Goal: Book appointment/travel/reservation

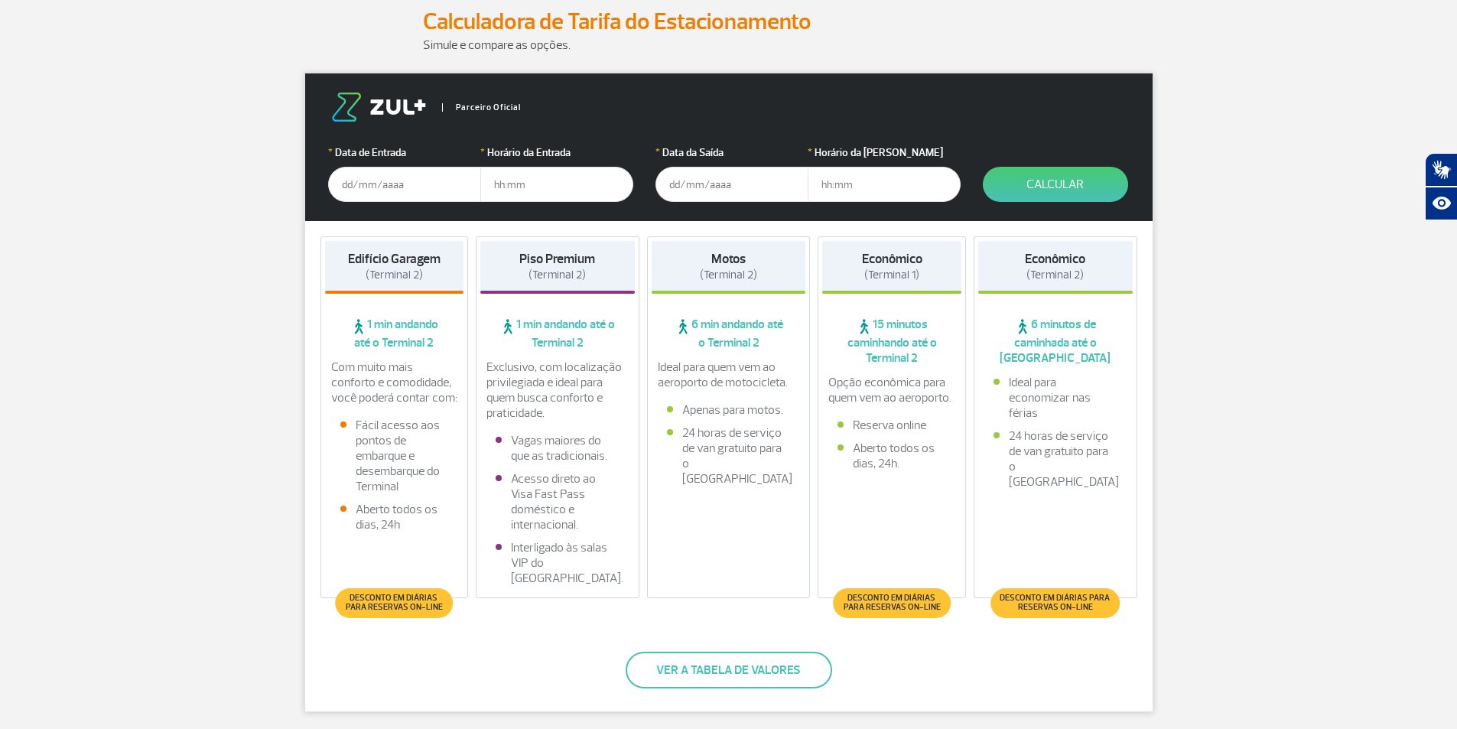
scroll to position [229, 0]
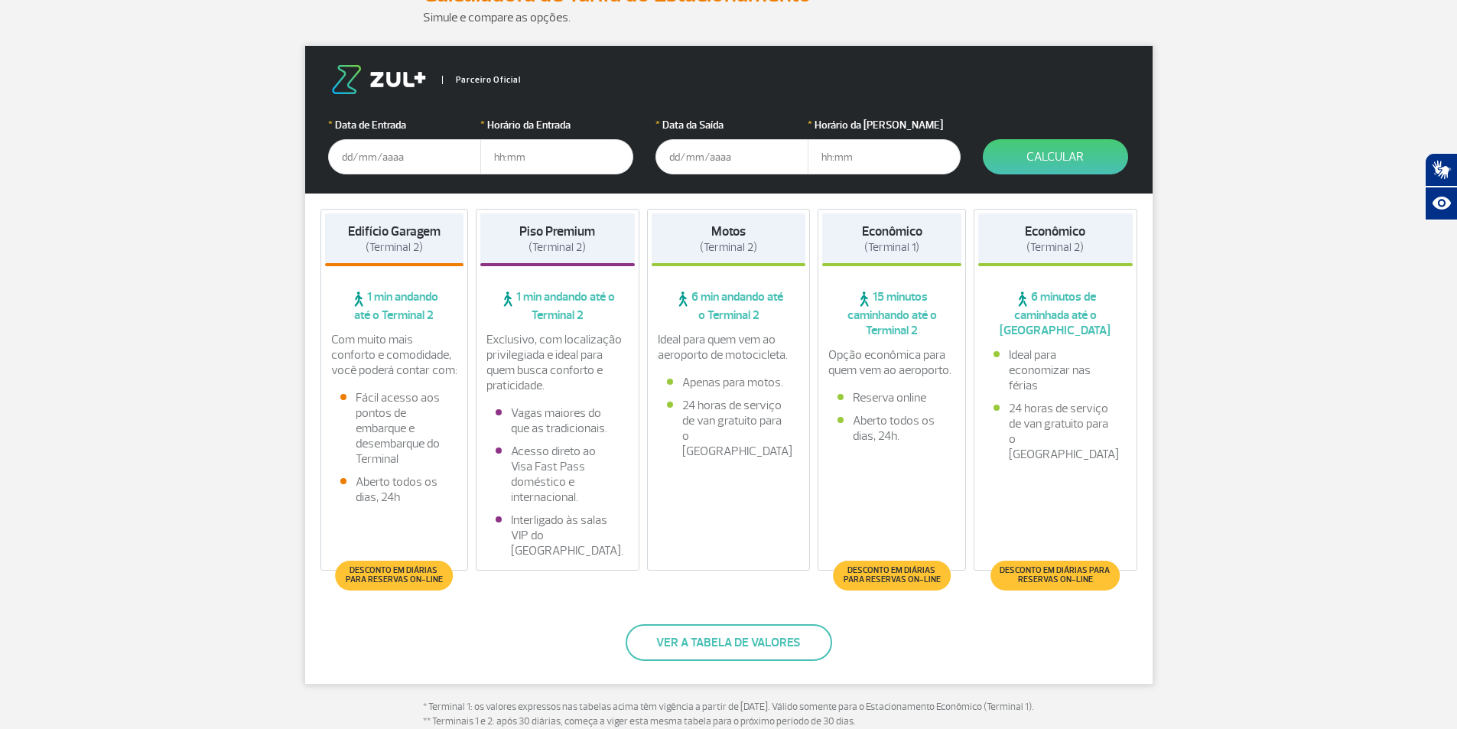
click at [392, 151] on input "text" at bounding box center [404, 156] width 153 height 35
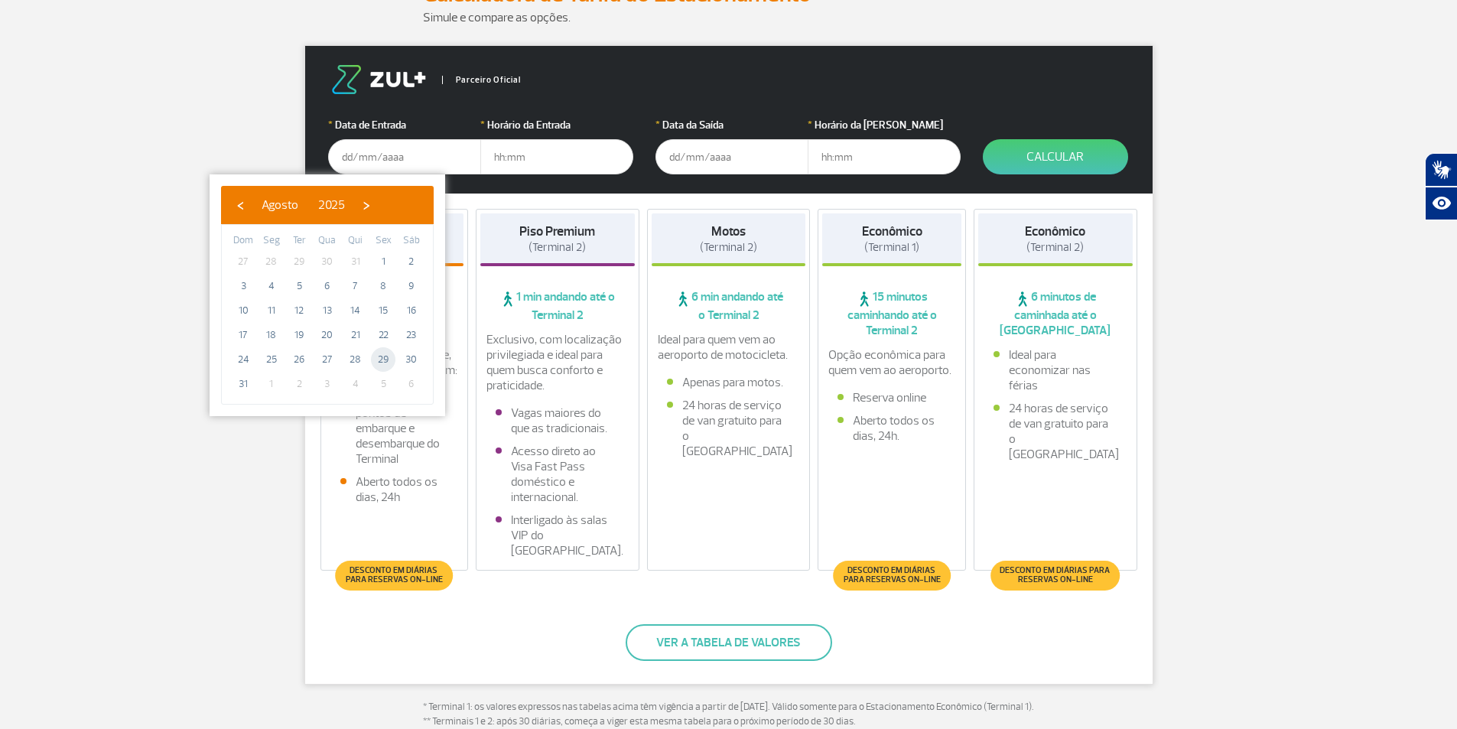
click at [383, 359] on span "29" at bounding box center [383, 359] width 24 height 24
type input "[DATE]"
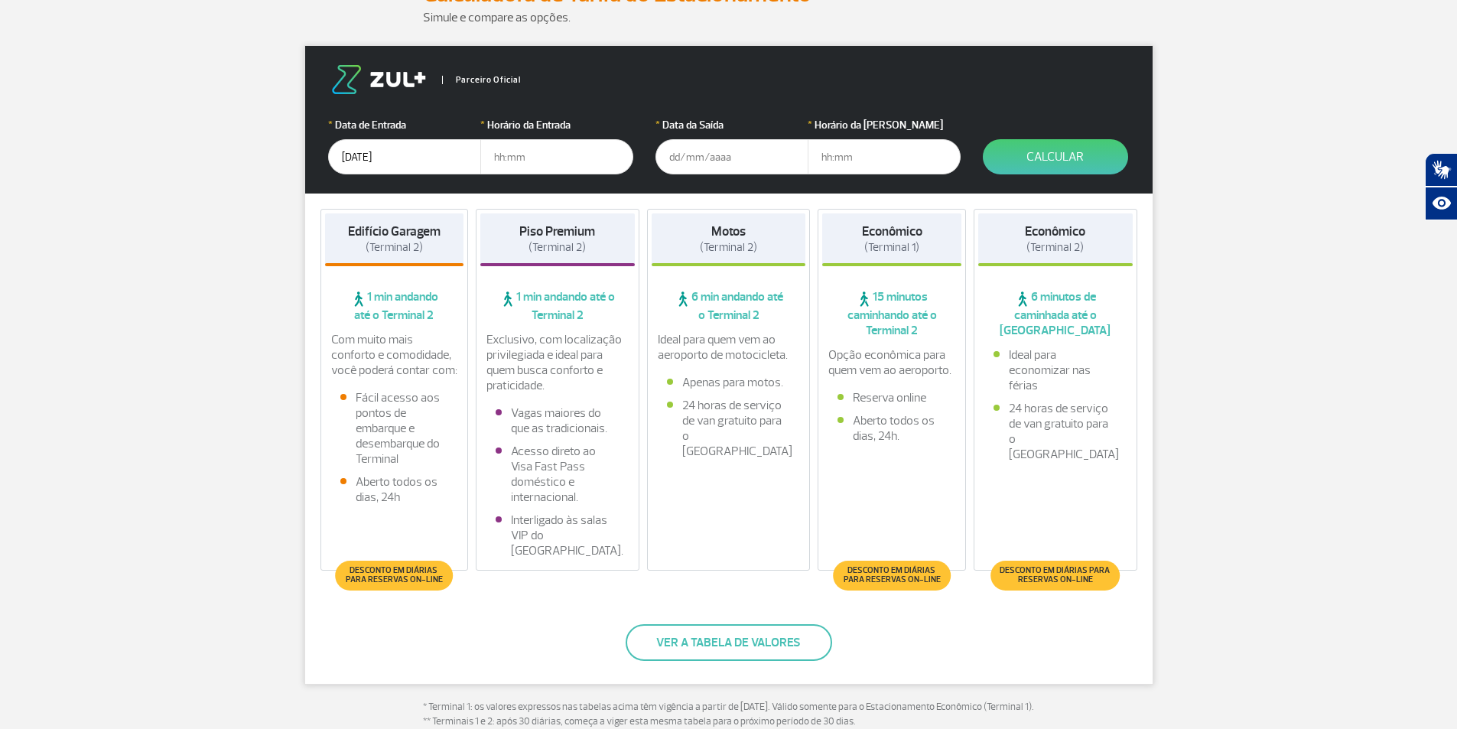
click at [528, 154] on input "text" at bounding box center [556, 156] width 153 height 35
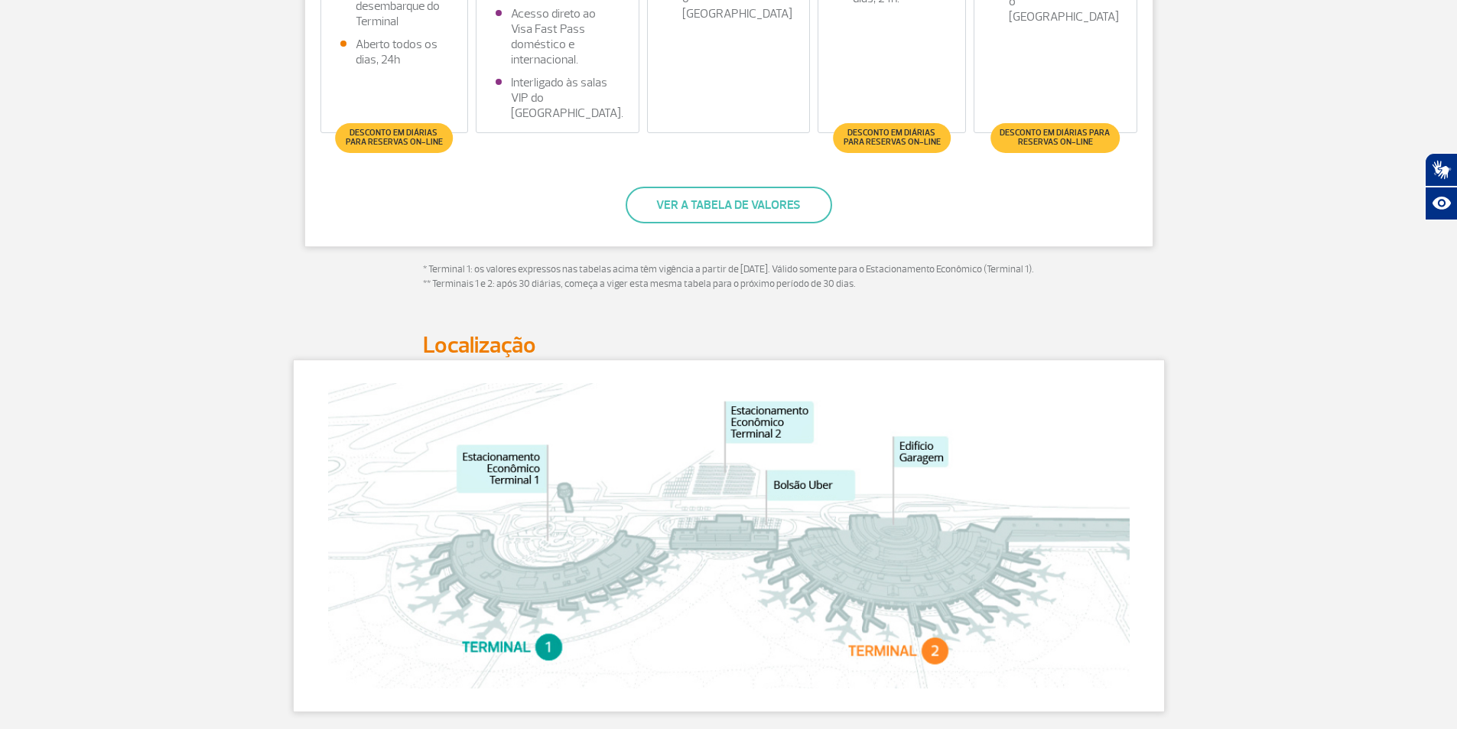
scroll to position [688, 0]
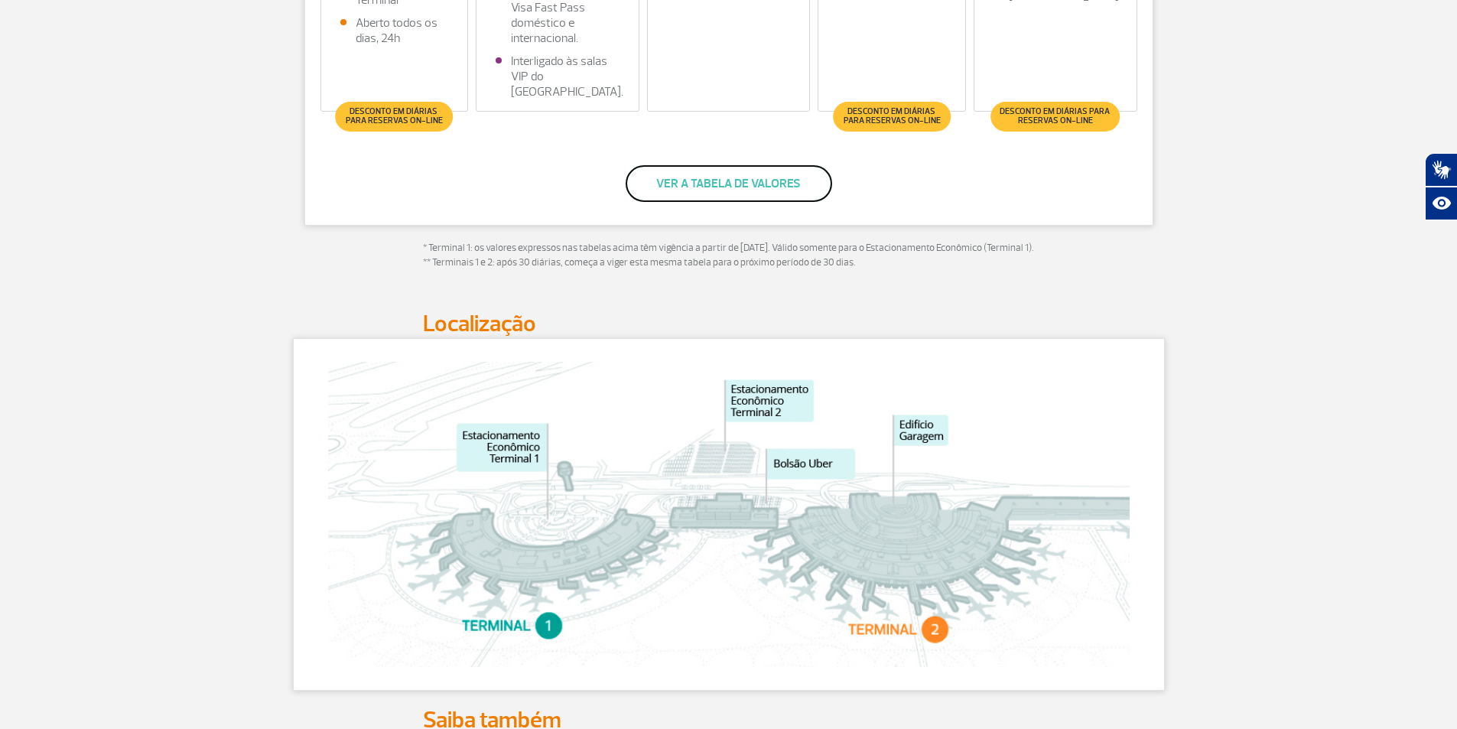
click at [707, 182] on button "Ver a tabela de valores" at bounding box center [729, 183] width 206 height 37
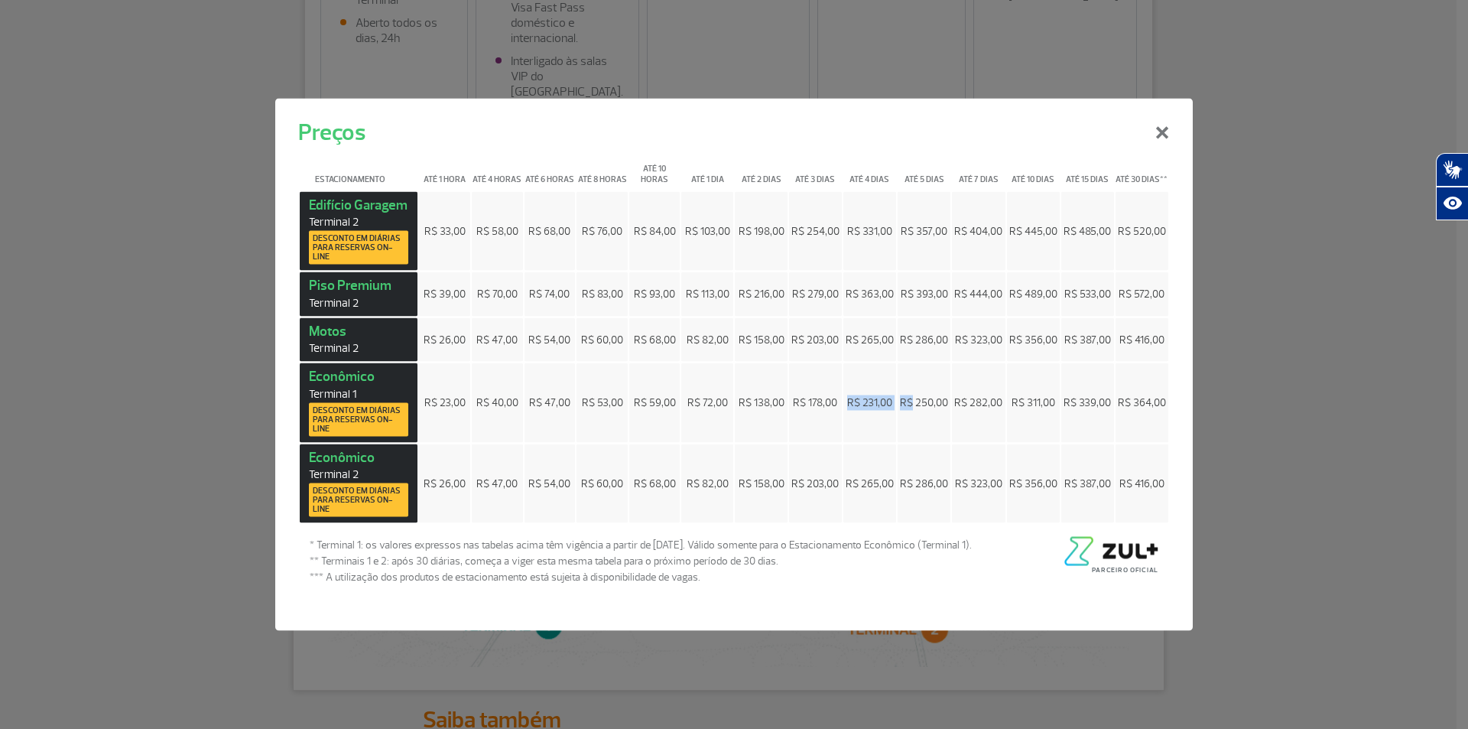
drag, startPoint x: 852, startPoint y: 400, endPoint x: 915, endPoint y: 400, distance: 62.7
click at [915, 400] on tr "Econômico Terminal 1 Desconto em diárias para reservas on-line R$ 23,00 R$ 40,0…" at bounding box center [734, 403] width 869 height 80
drag, startPoint x: 1165, startPoint y: 136, endPoint x: 925, endPoint y: 218, distance: 253.7
click at [1164, 136] on button "×" at bounding box center [1162, 129] width 40 height 55
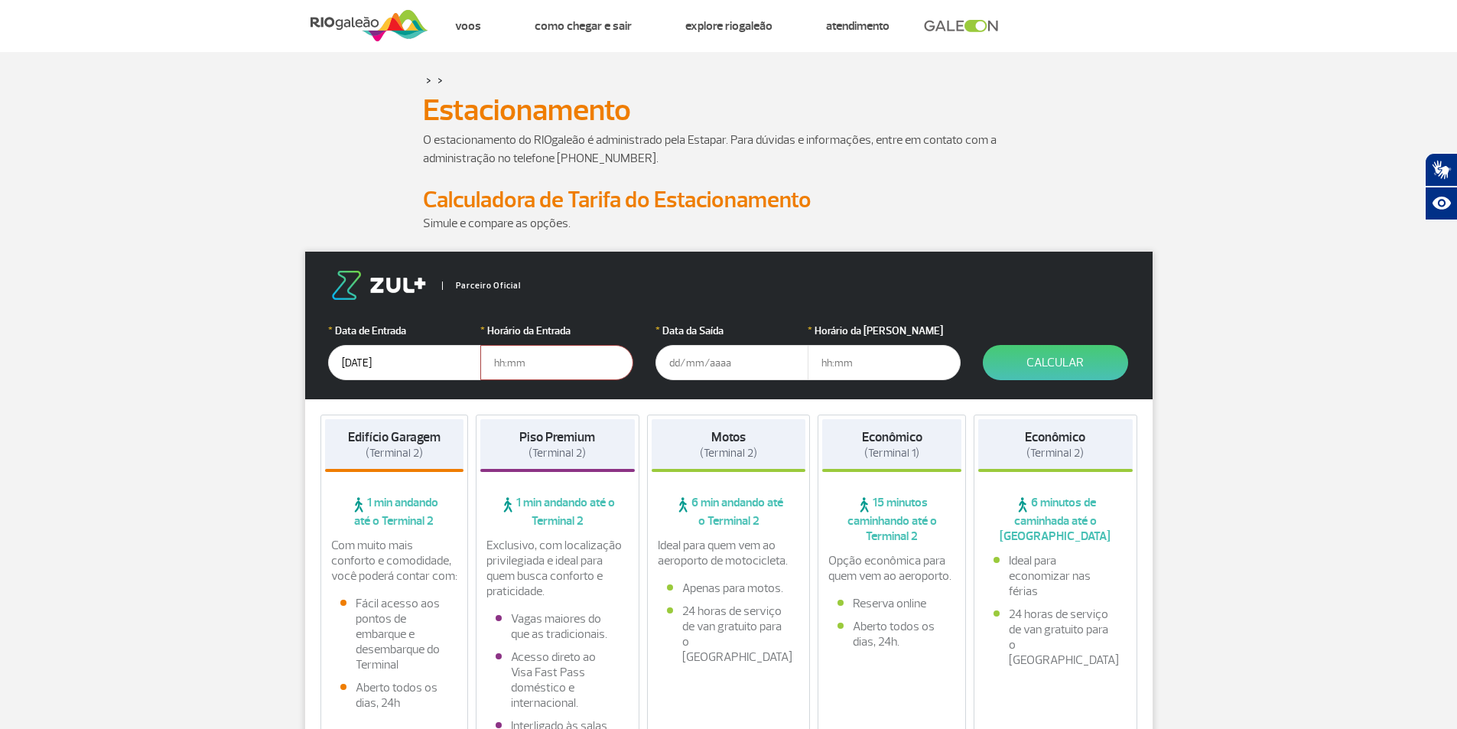
scroll to position [0, 0]
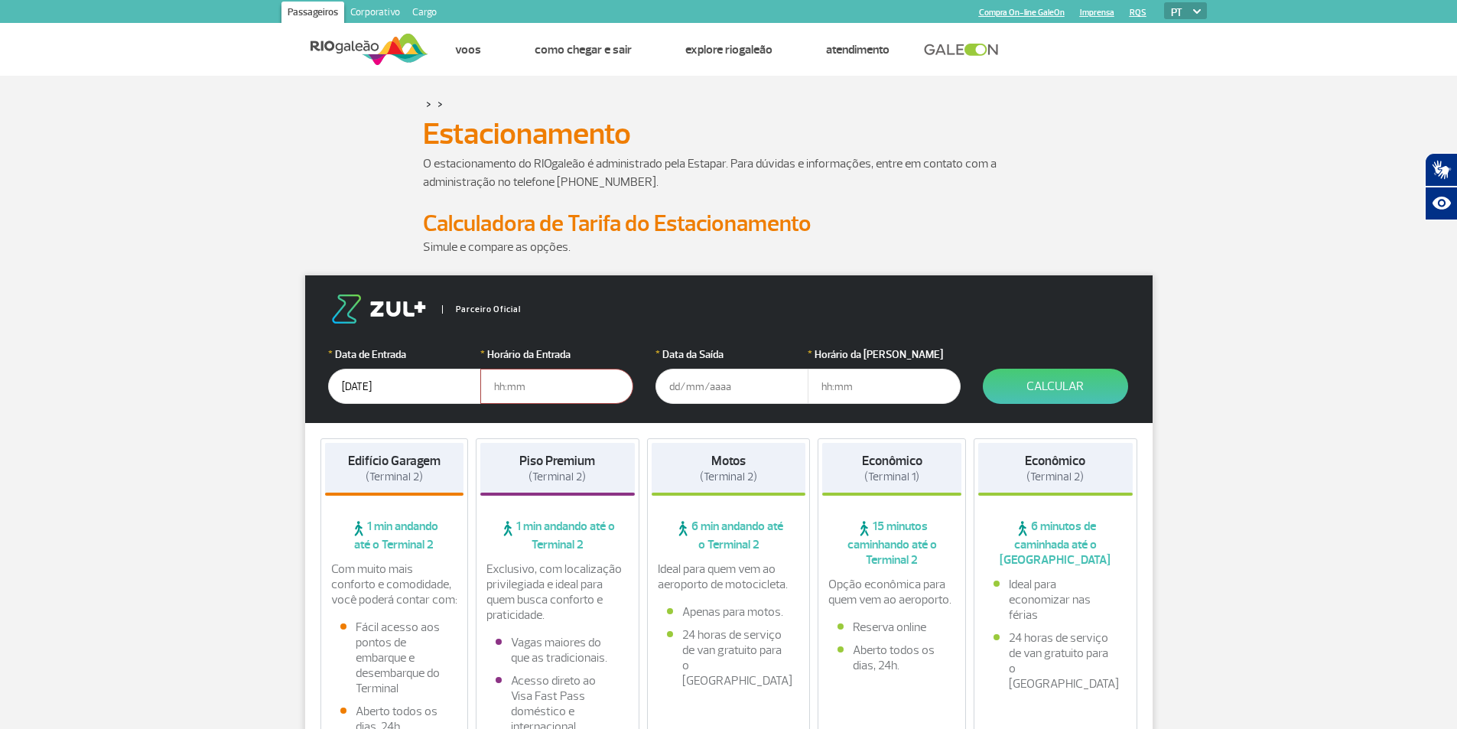
click at [563, 389] on input "text" at bounding box center [556, 386] width 153 height 35
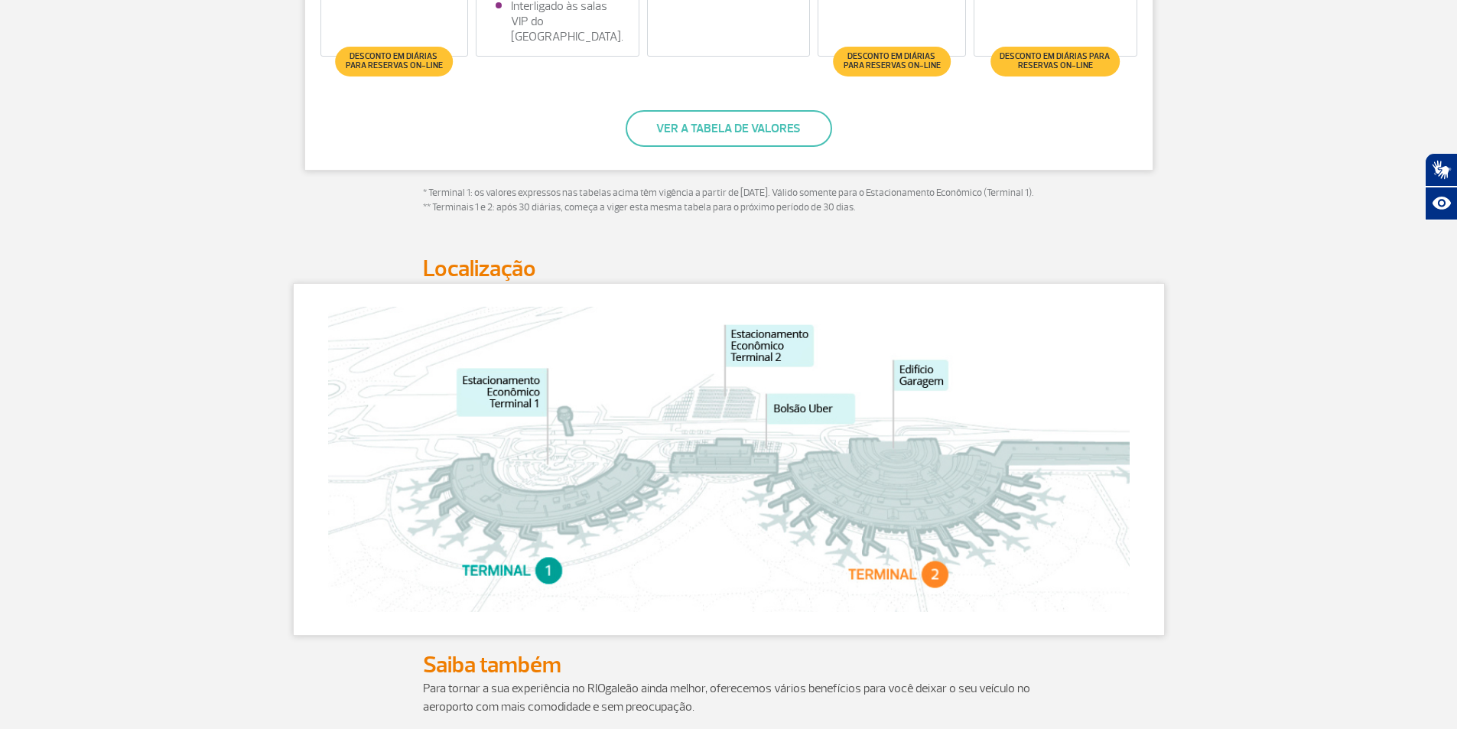
scroll to position [688, 0]
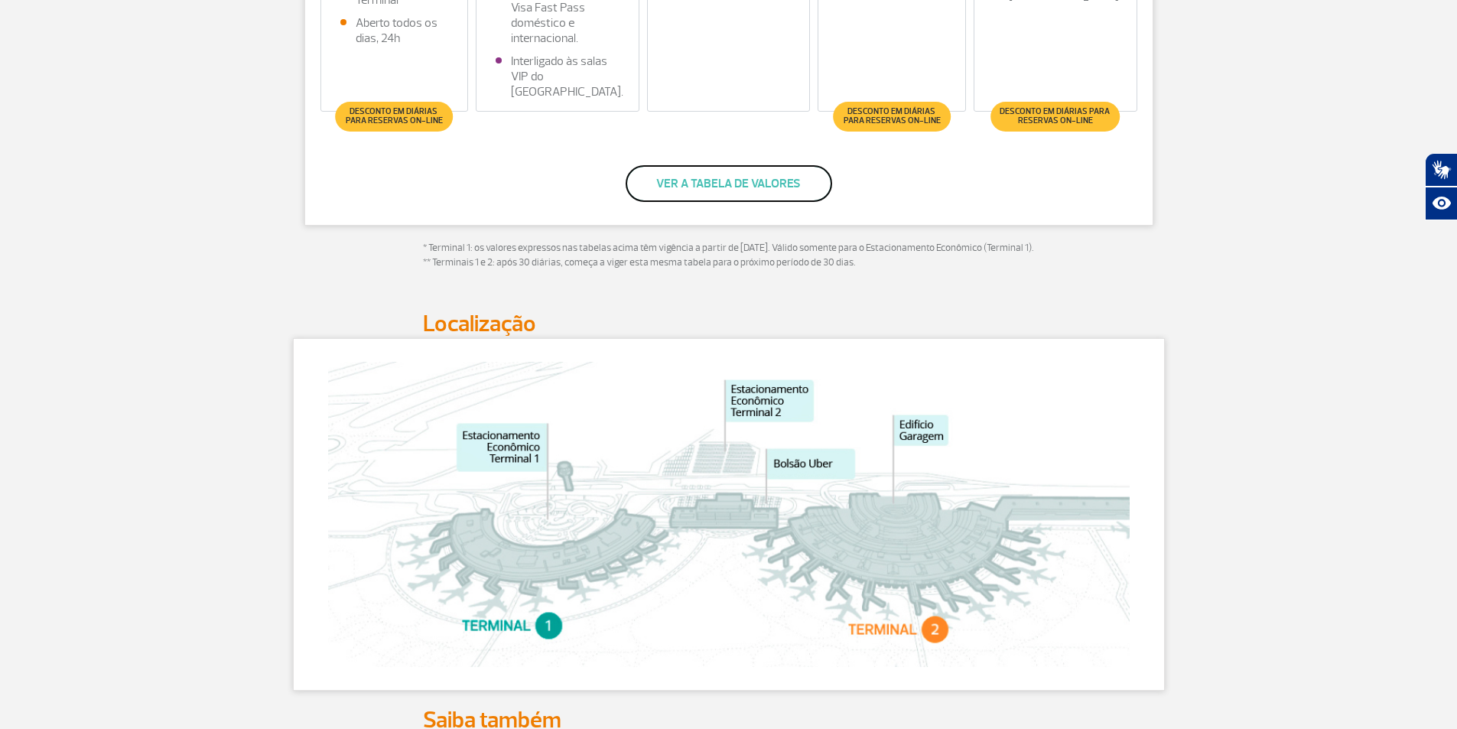
click at [741, 185] on button "Ver a tabela de valores" at bounding box center [729, 183] width 206 height 37
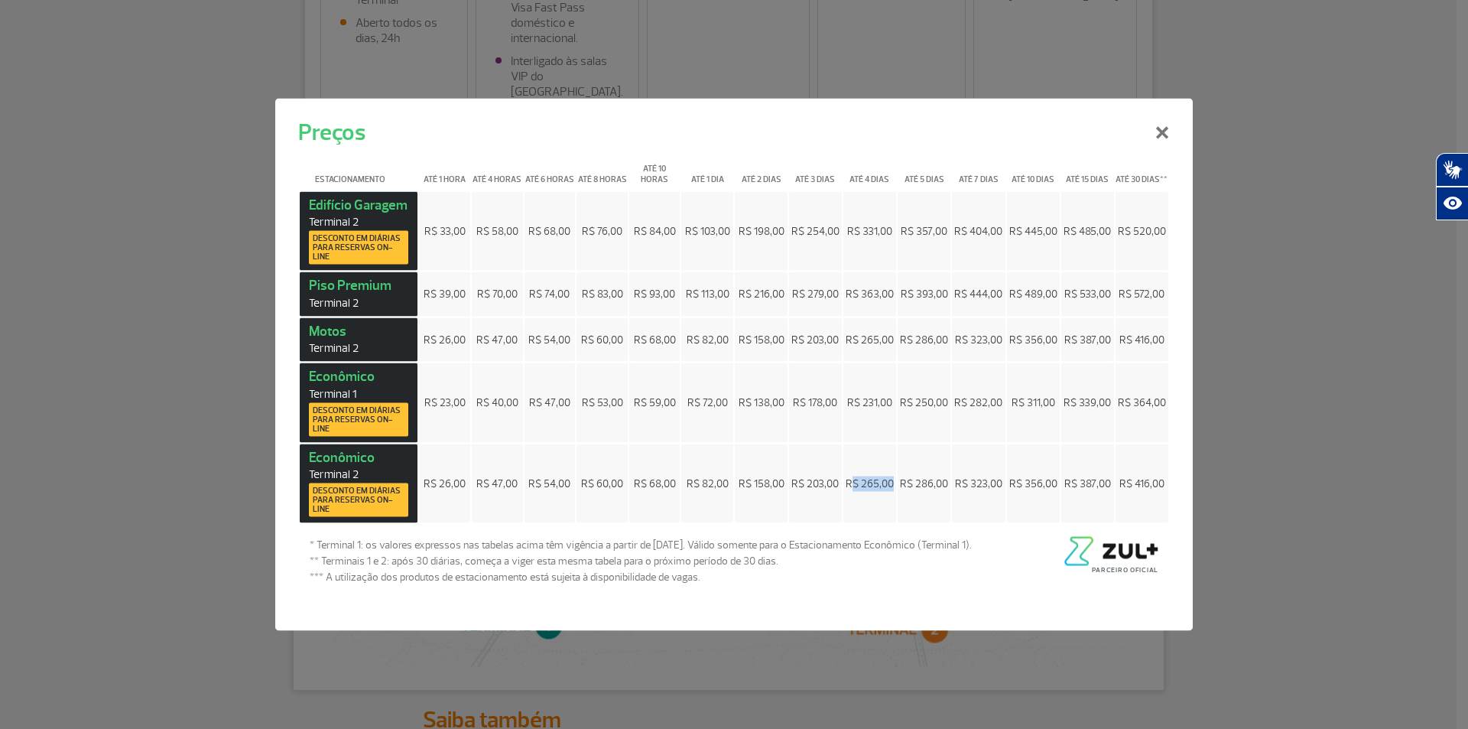
drag, startPoint x: 853, startPoint y: 485, endPoint x: 891, endPoint y: 485, distance: 37.5
click at [891, 485] on span "R$ 265,00" at bounding box center [870, 482] width 48 height 13
click at [1159, 132] on button "×" at bounding box center [1162, 129] width 40 height 55
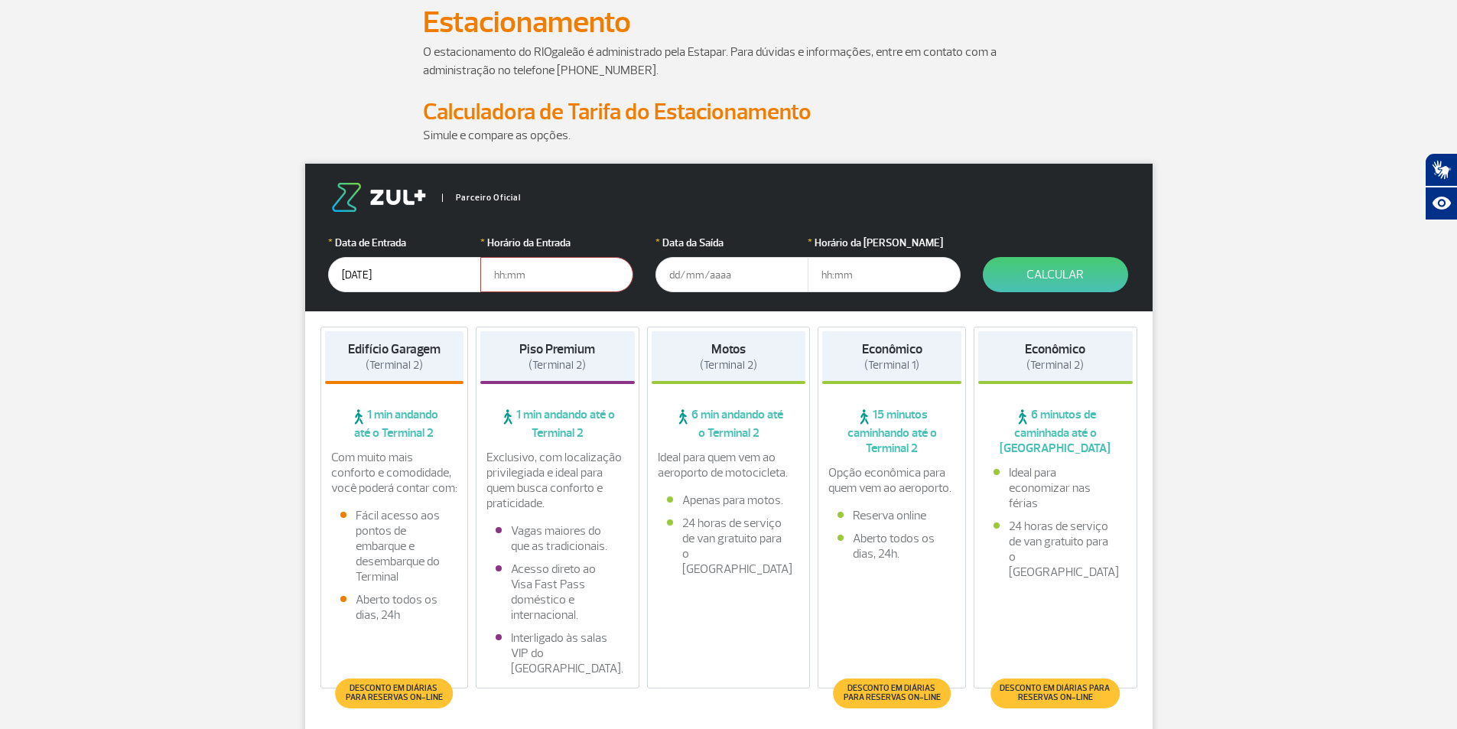
scroll to position [76, 0]
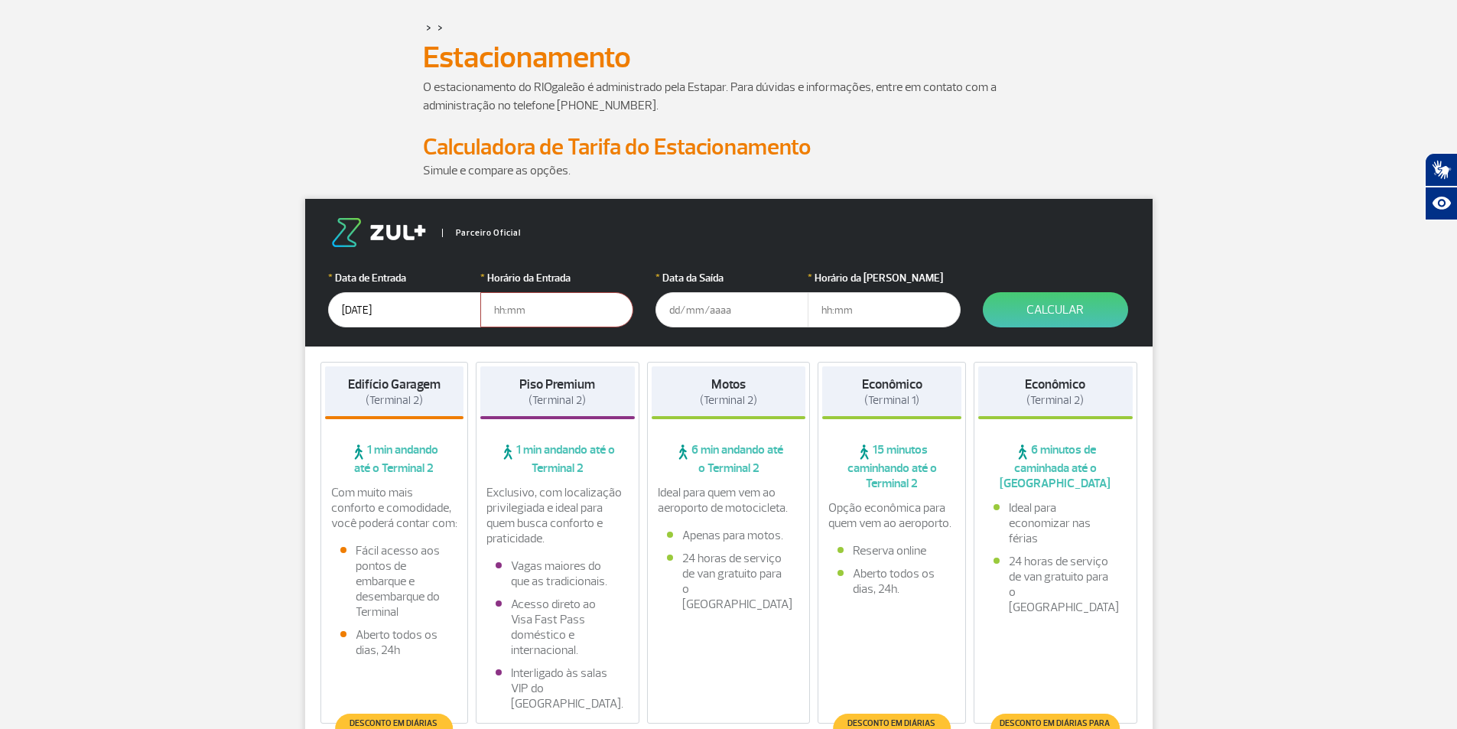
click at [543, 302] on input "text" at bounding box center [556, 309] width 153 height 35
type input "10:30"
click at [728, 310] on input "text" at bounding box center [731, 309] width 153 height 35
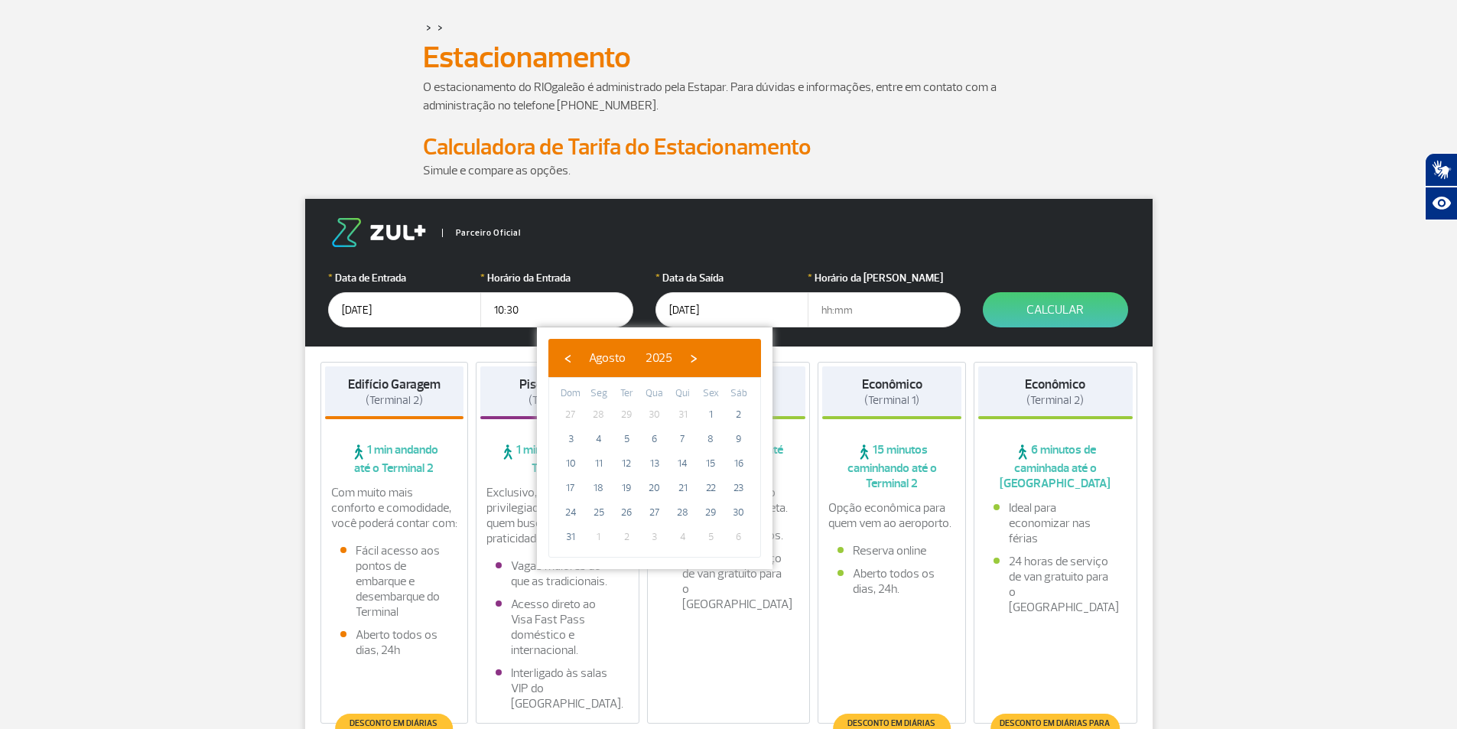
type input "[DATE]"
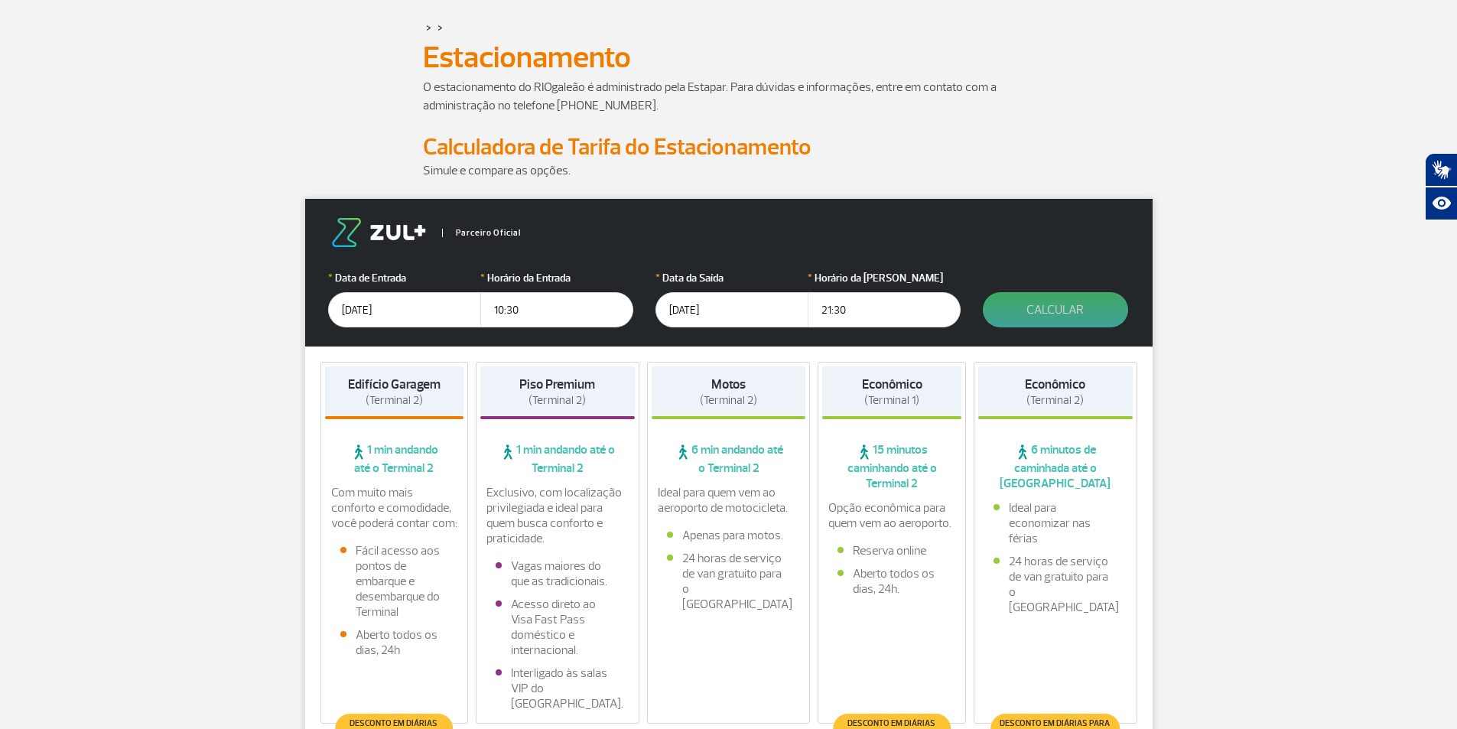
type input "21:30"
click at [1069, 302] on button "Calcular" at bounding box center [1055, 309] width 145 height 35
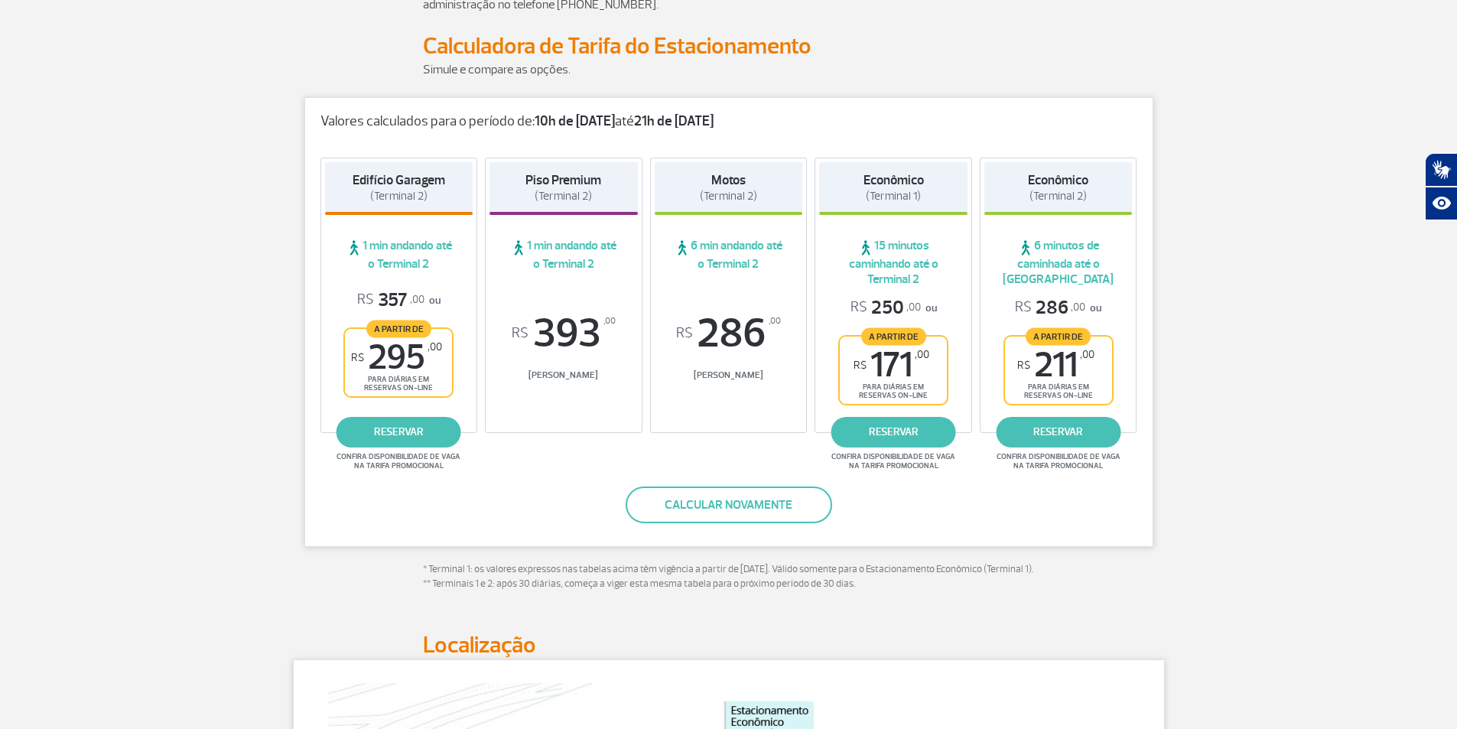
scroll to position [229, 0]
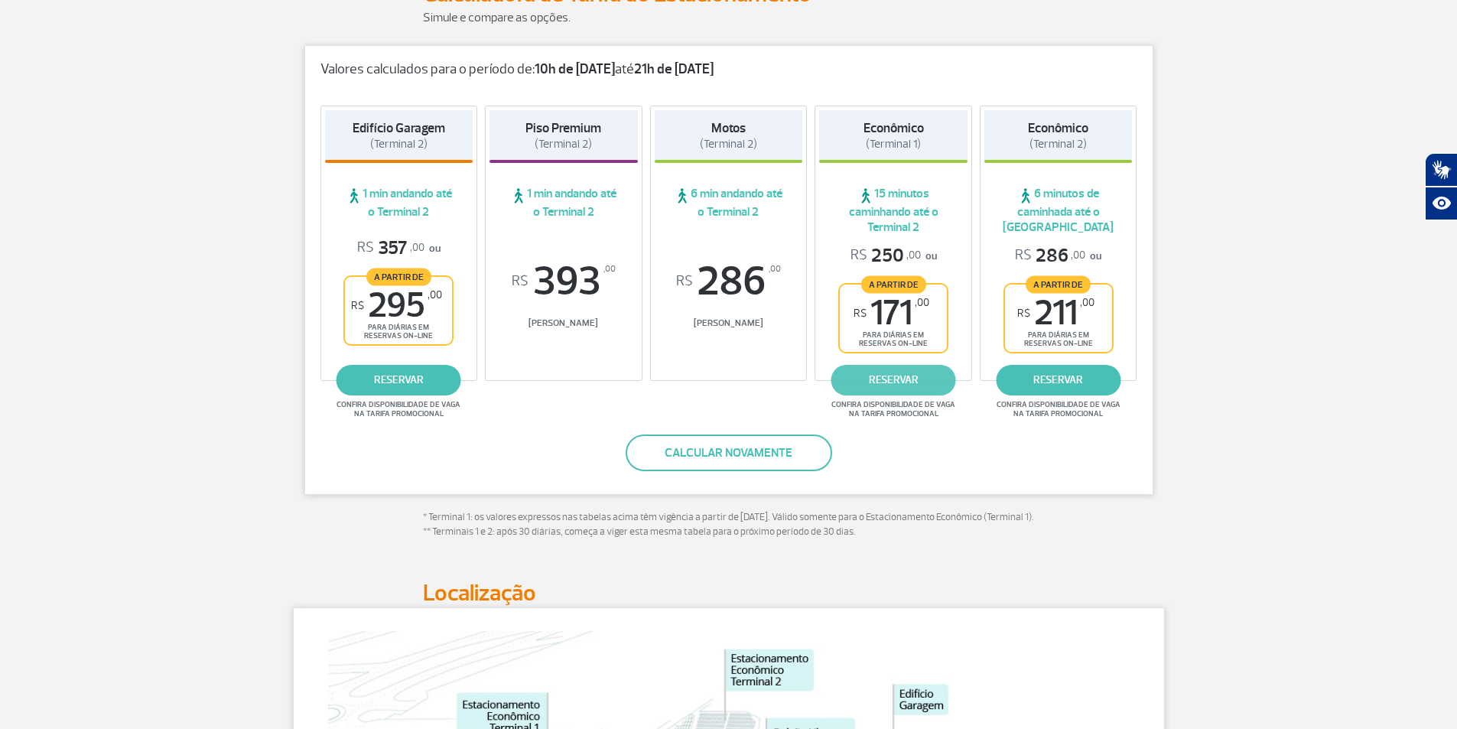
click at [896, 382] on link "reservar" at bounding box center [893, 380] width 125 height 31
click at [902, 379] on link "reservar" at bounding box center [893, 380] width 125 height 31
